Goal: Find contact information: Find contact information

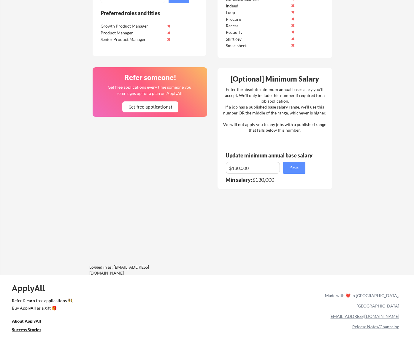
scroll to position [381, 0]
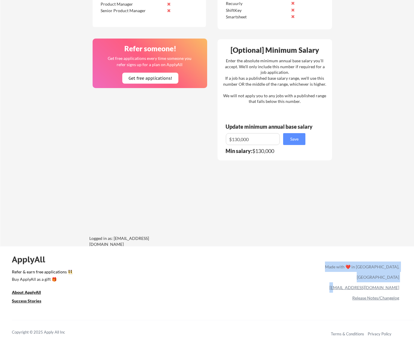
drag, startPoint x: 405, startPoint y: 278, endPoint x: 368, endPoint y: 276, distance: 37.2
click at [368, 276] on div "ApplyAll Refer & earn free applications 👯‍♀️ Buy ApplyAll as a gift 🎁 About App…" at bounding box center [207, 298] width 414 height 94
click at [343, 283] on div "[EMAIL_ADDRESS][DOMAIN_NAME]" at bounding box center [361, 288] width 77 height 10
drag, startPoint x: 352, startPoint y: 278, endPoint x: 398, endPoint y: 282, distance: 45.6
click at [398, 283] on div "[EMAIL_ADDRESS][DOMAIN_NAME]" at bounding box center [361, 288] width 77 height 10
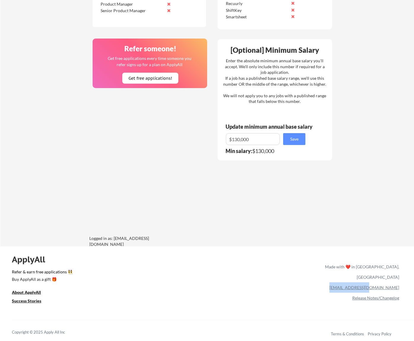
copy link "[EMAIL_ADDRESS][DOMAIN_NAME]"
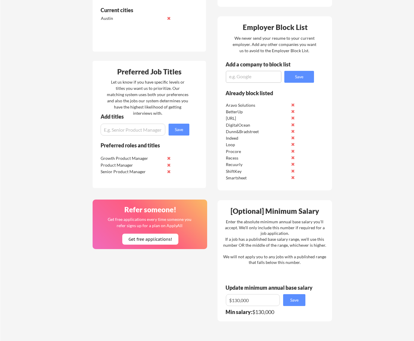
scroll to position [0, 0]
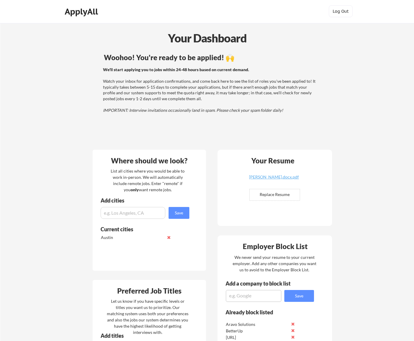
scroll to position [10, 0]
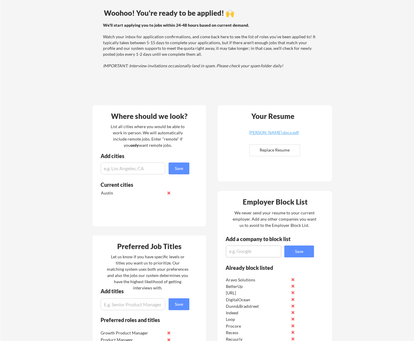
scroll to position [52, 0]
